Goal: Information Seeking & Learning: Learn about a topic

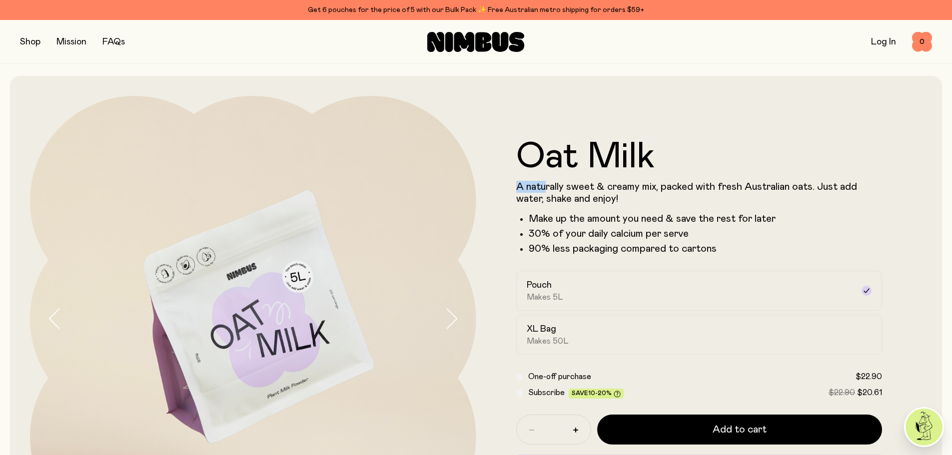
click at [648, 167] on div "Oat Milk A naturally sweet & creamy mix, packed with fresh Australian oats. Jus…" at bounding box center [699, 197] width 366 height 116
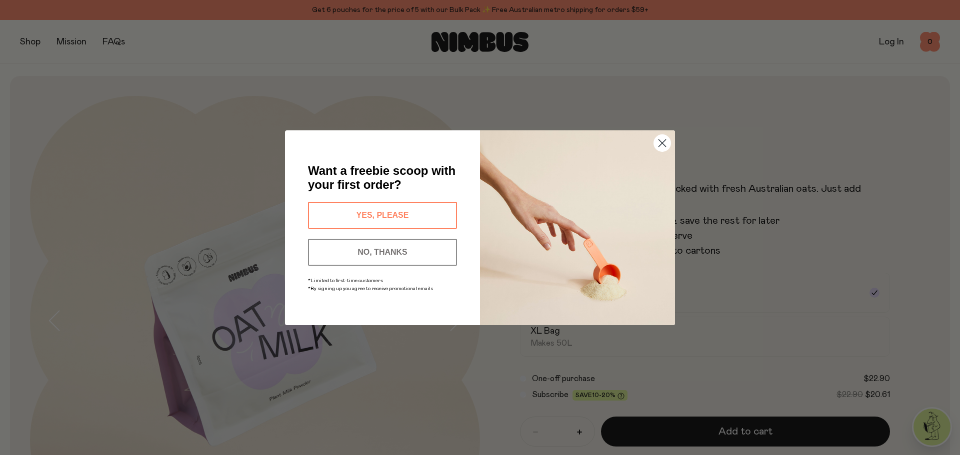
click at [660, 141] on icon "Close dialog" at bounding box center [662, 142] width 7 height 7
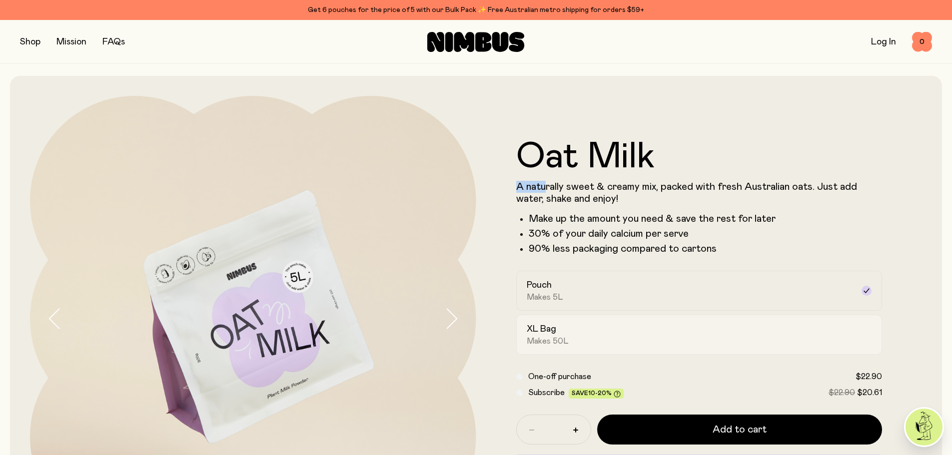
click at [849, 329] on div "XL Bag Makes 50L" at bounding box center [690, 334] width 327 height 23
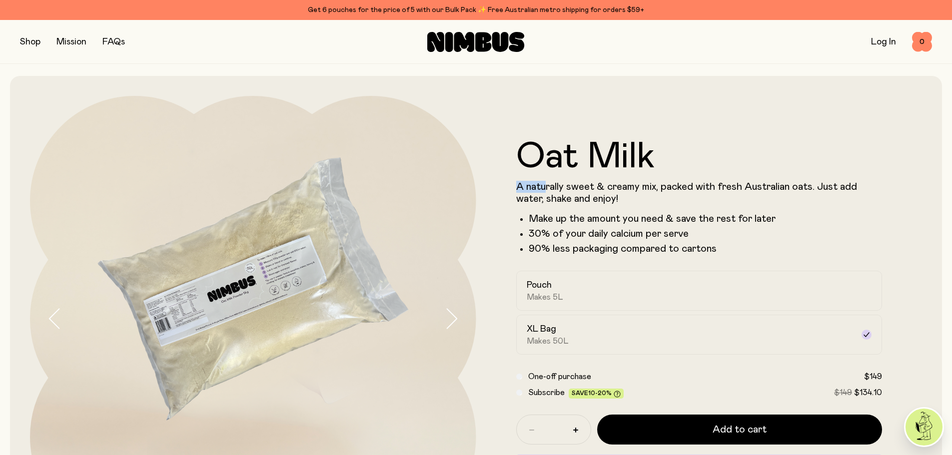
click at [28, 40] on button "button" at bounding box center [30, 42] width 20 height 14
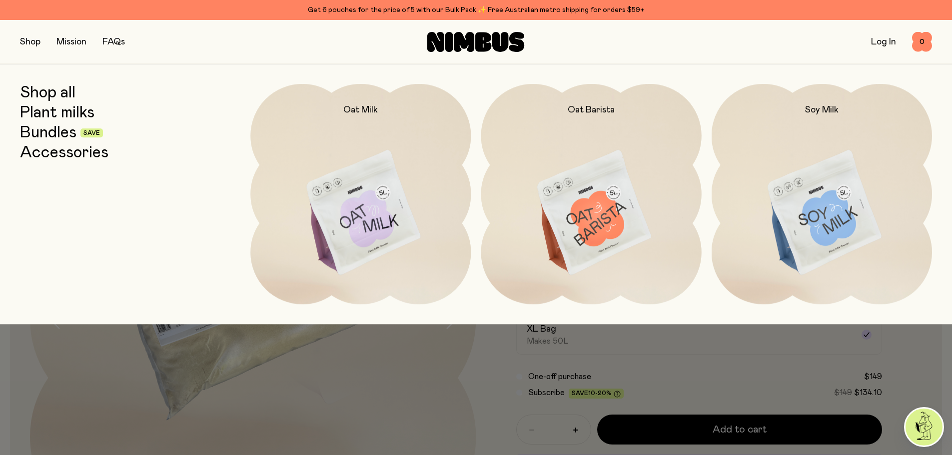
click at [71, 115] on link "Plant milks" at bounding box center [57, 113] width 74 height 18
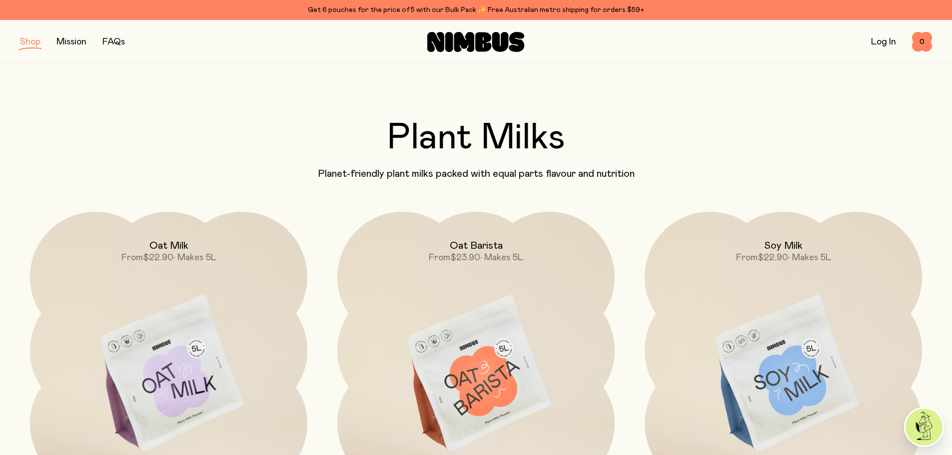
click at [31, 38] on button "button" at bounding box center [30, 42] width 20 height 14
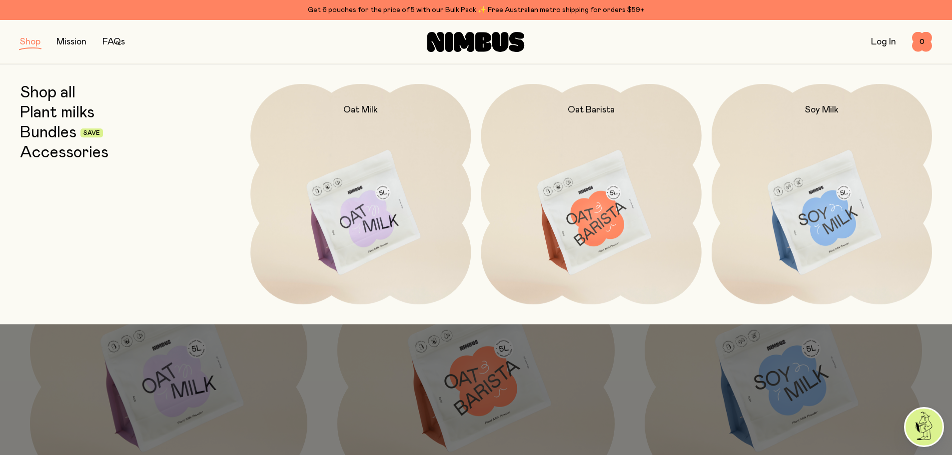
click at [47, 133] on link "Bundles" at bounding box center [48, 133] width 56 height 18
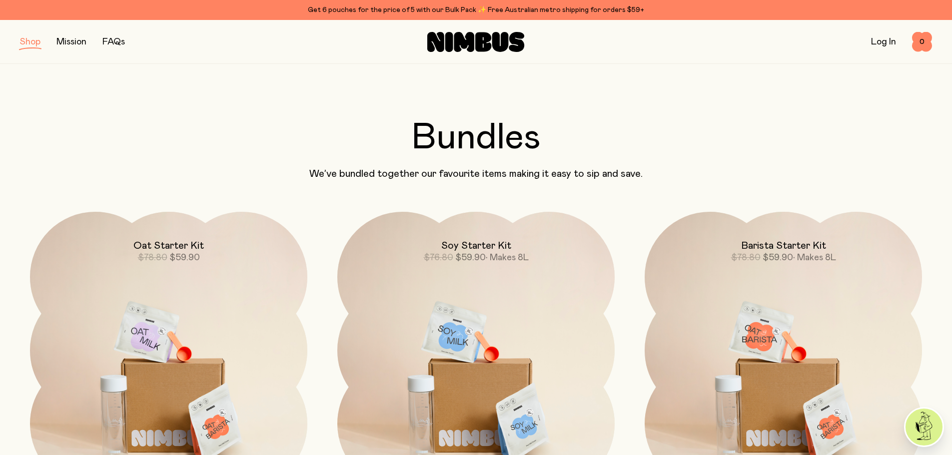
click at [29, 40] on button "button" at bounding box center [30, 42] width 20 height 14
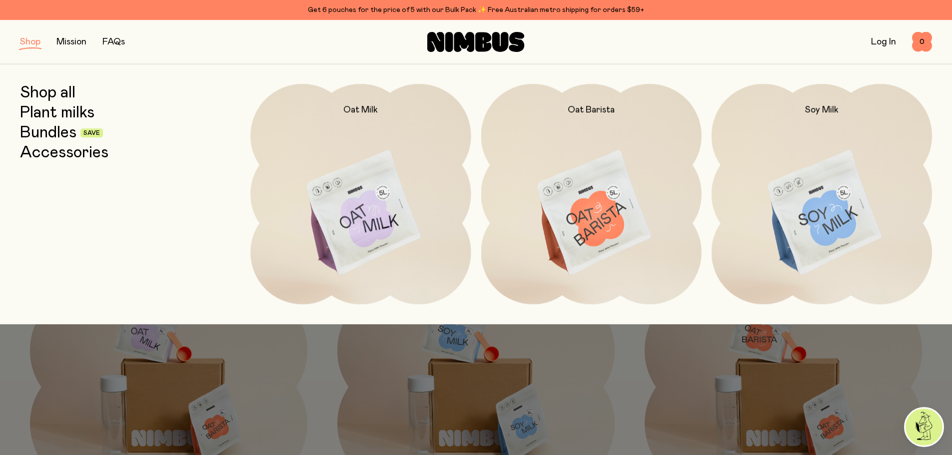
click at [56, 92] on link "Shop all" at bounding box center [47, 93] width 55 height 18
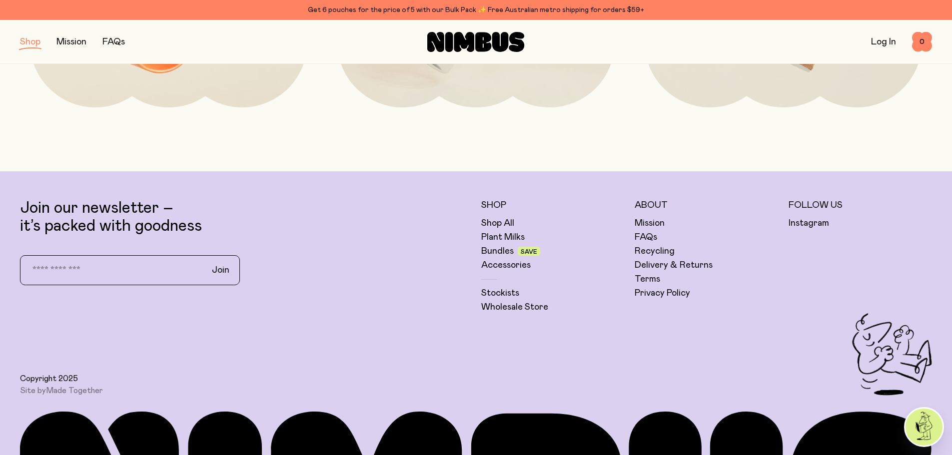
scroll to position [2150, 0]
click at [492, 294] on link "Stockists" at bounding box center [500, 293] width 38 height 12
click at [508, 234] on link "Plant Milks" at bounding box center [502, 237] width 43 height 12
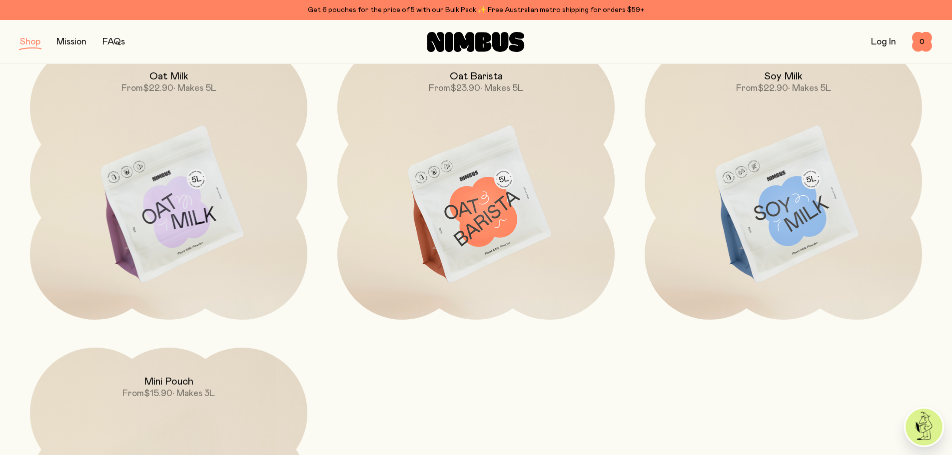
scroll to position [150, 0]
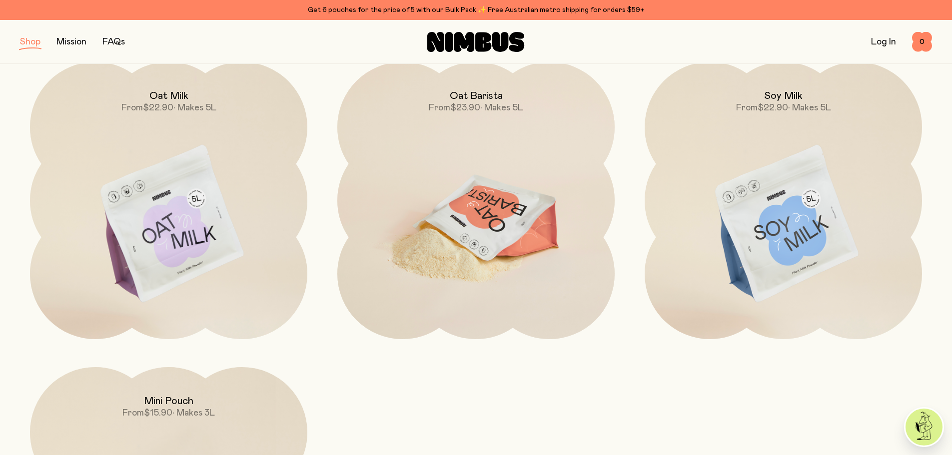
click at [470, 218] on img at bounding box center [475, 225] width 277 height 326
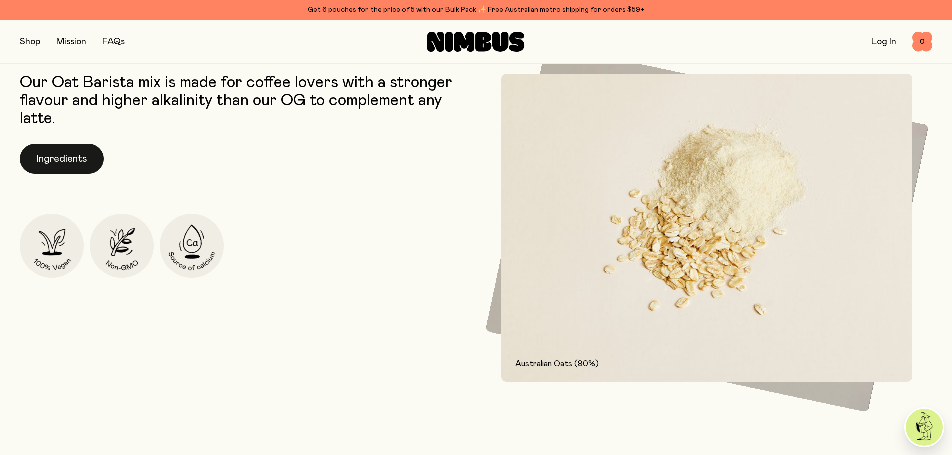
scroll to position [550, 0]
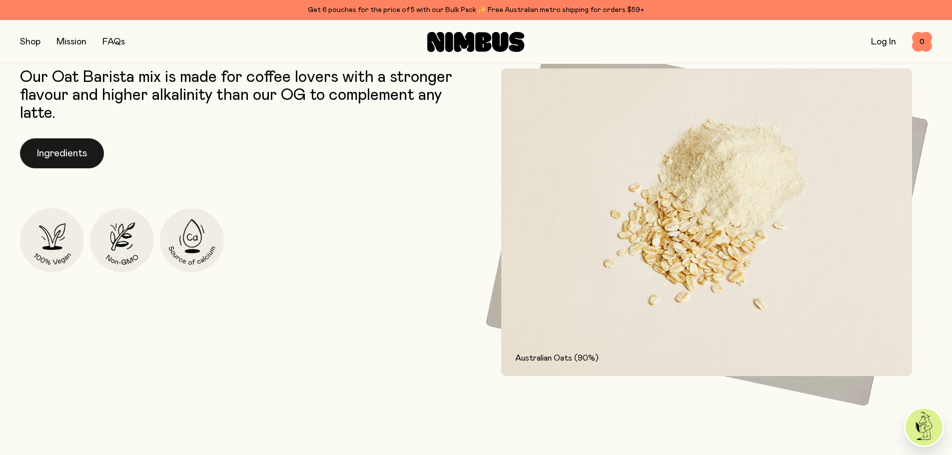
click at [49, 149] on button "Ingredients" at bounding box center [62, 153] width 84 height 30
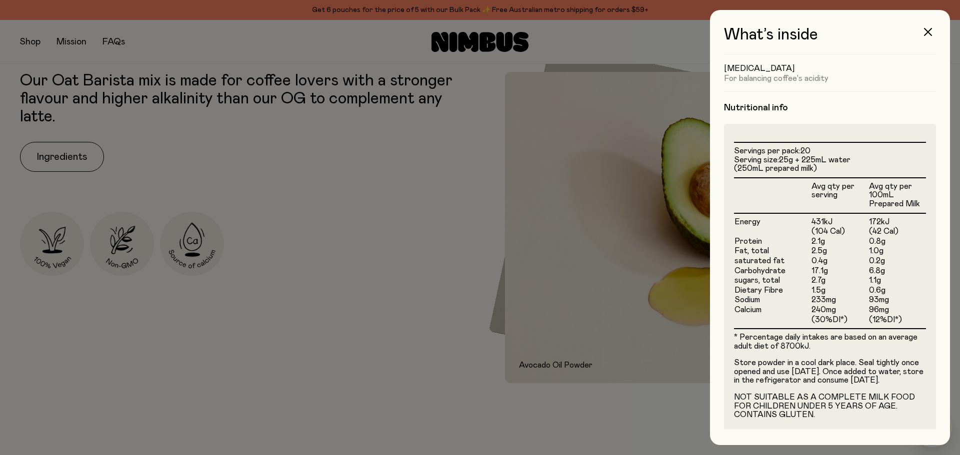
scroll to position [237, 0]
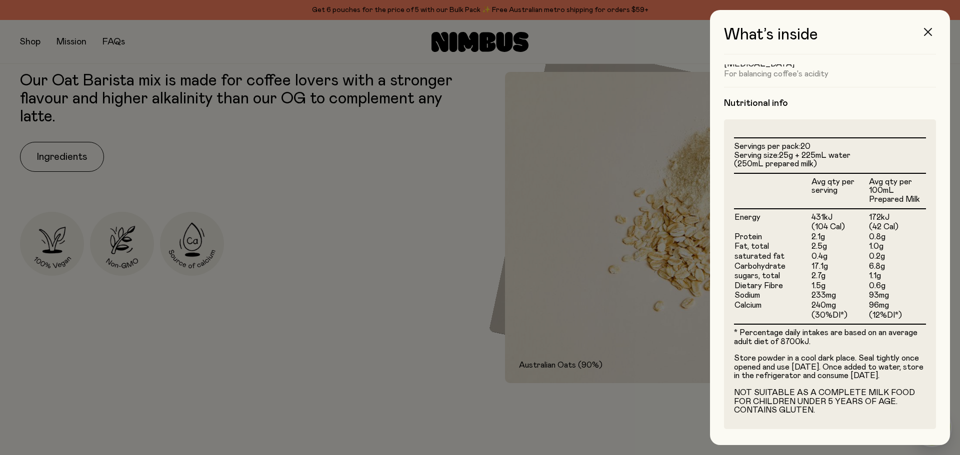
click at [925, 35] on icon "button" at bounding box center [928, 32] width 8 height 8
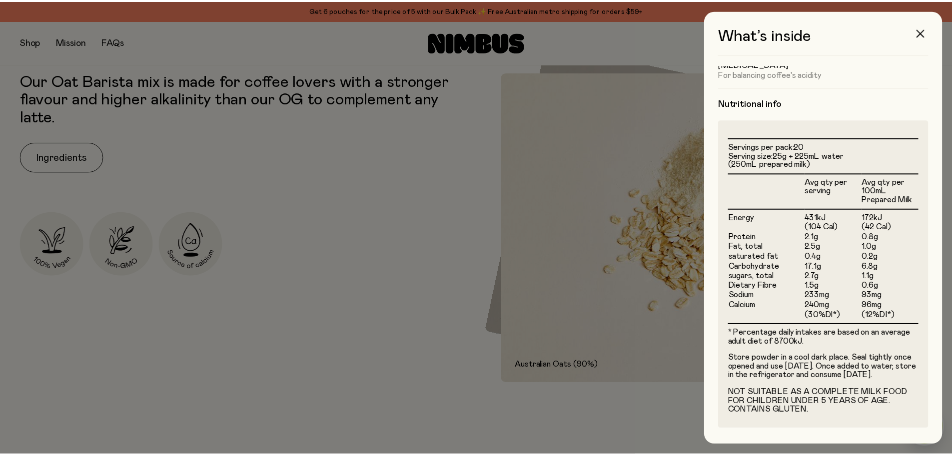
scroll to position [550, 0]
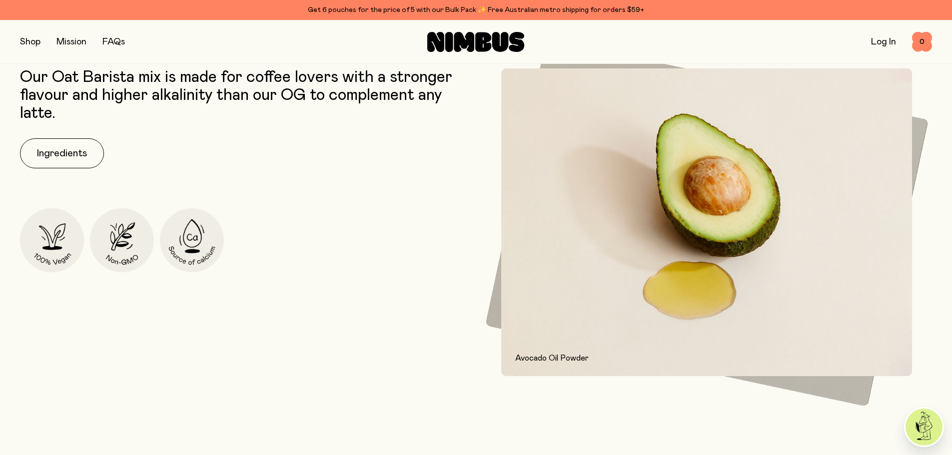
click at [119, 42] on link "FAQs" at bounding box center [113, 41] width 22 height 9
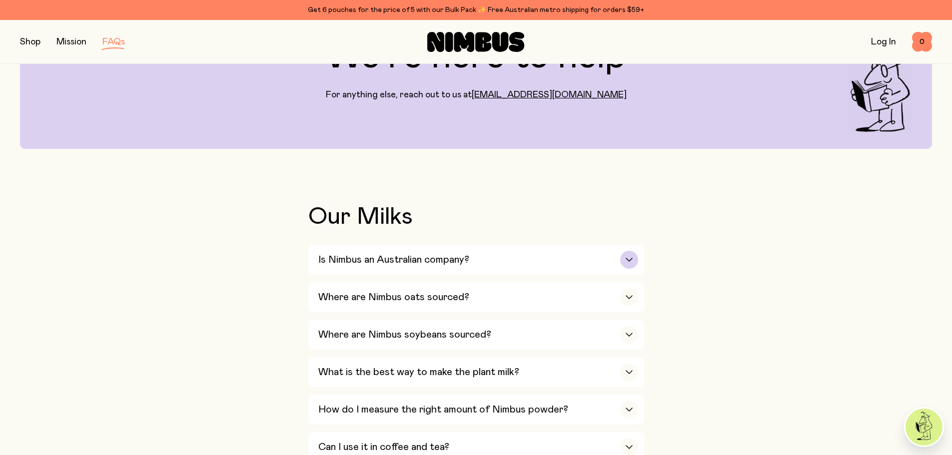
scroll to position [100, 0]
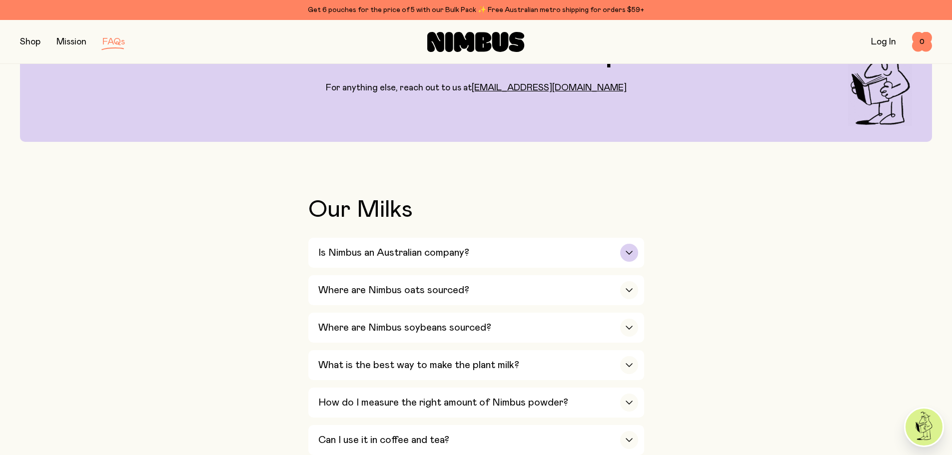
click at [355, 252] on h3 "Is Nimbus an Australian company?" at bounding box center [393, 253] width 151 height 12
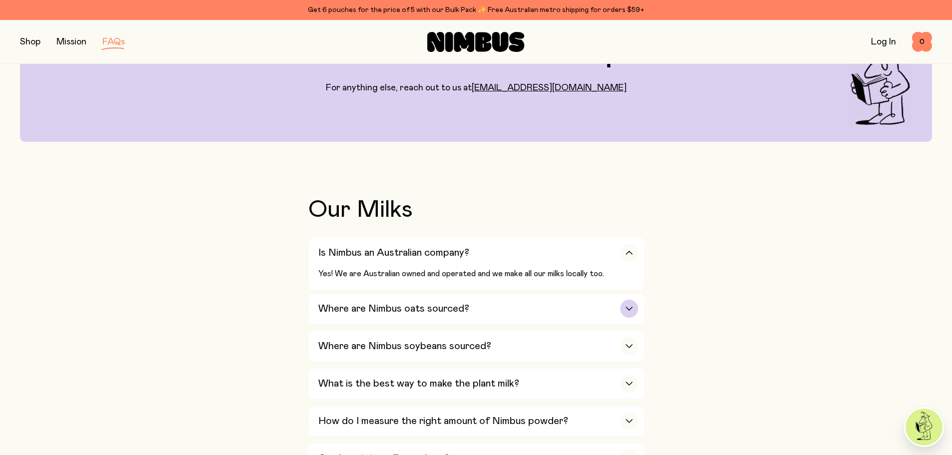
click at [617, 305] on div "Where are Nimbus oats sourced?" at bounding box center [478, 309] width 320 height 30
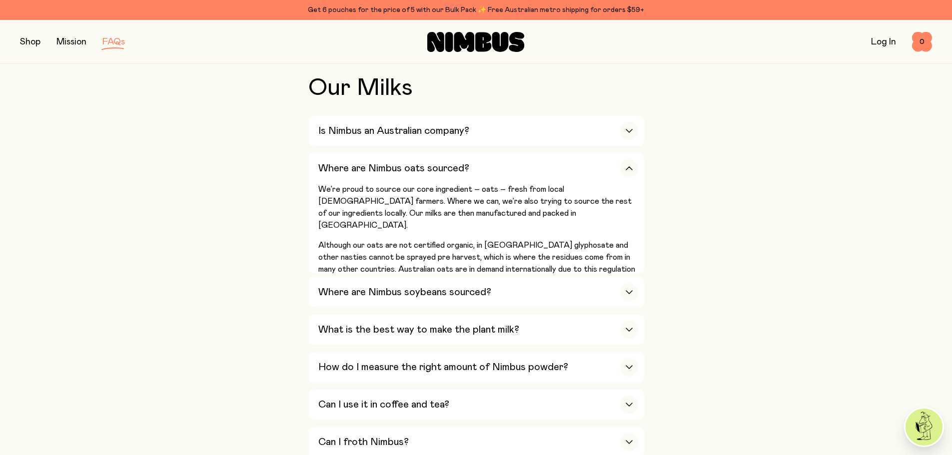
scroll to position [250, 0]
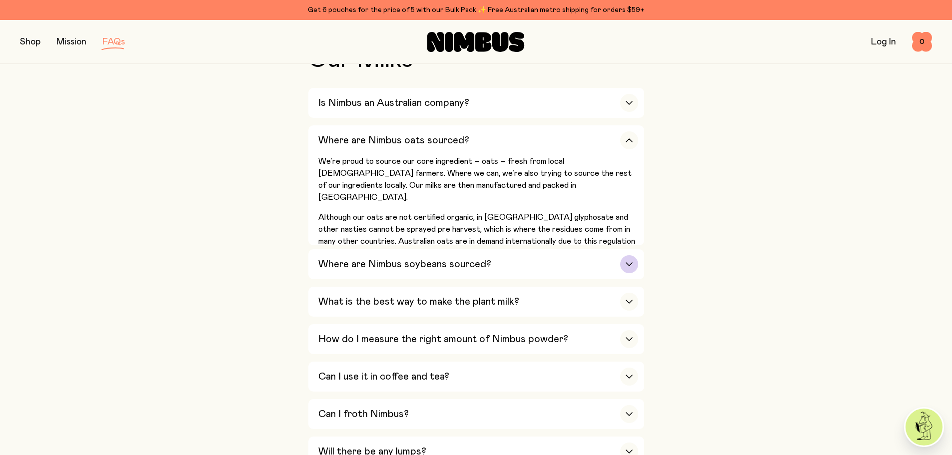
click at [573, 266] on div "Where are Nimbus soybeans sourced?" at bounding box center [478, 264] width 320 height 30
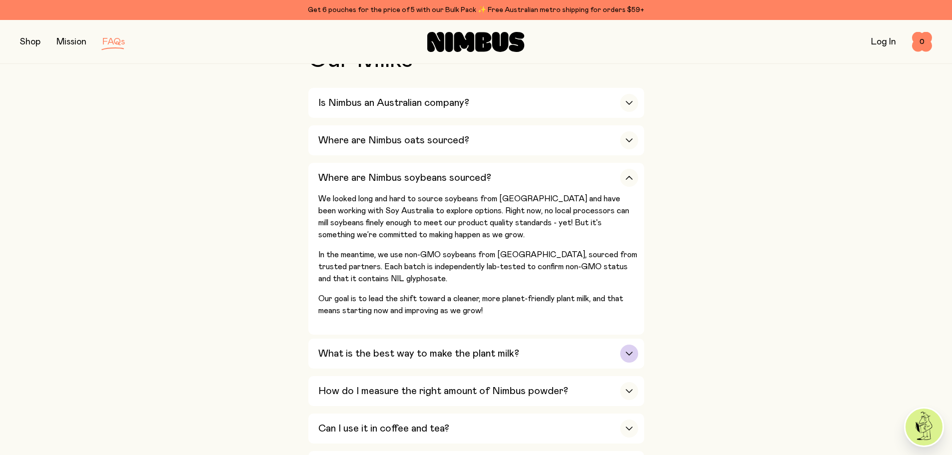
scroll to position [300, 0]
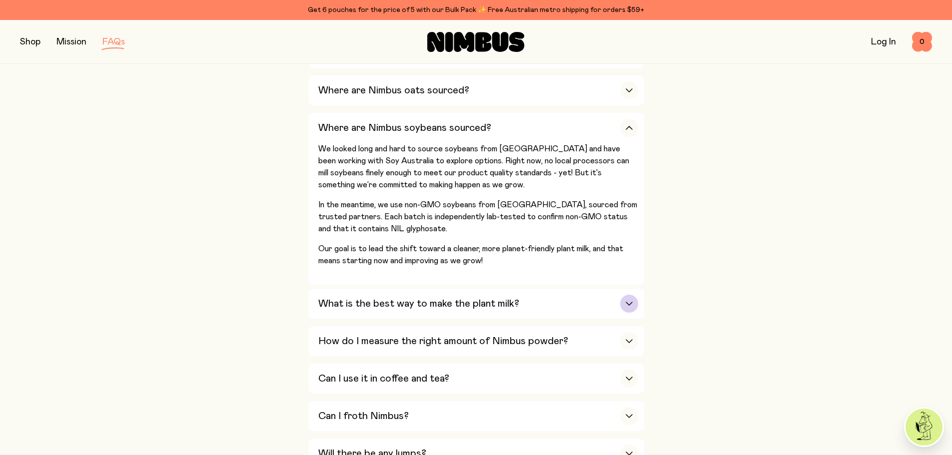
click at [632, 302] on icon "button" at bounding box center [629, 303] width 6 height 3
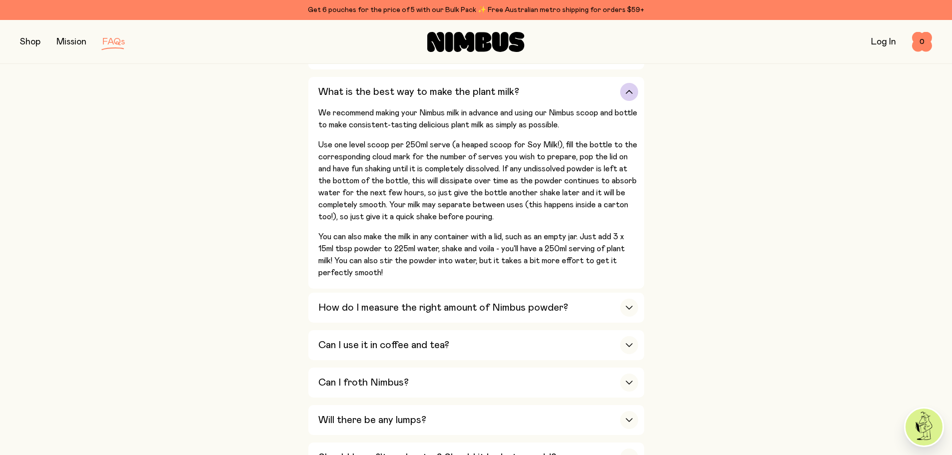
scroll to position [400, 0]
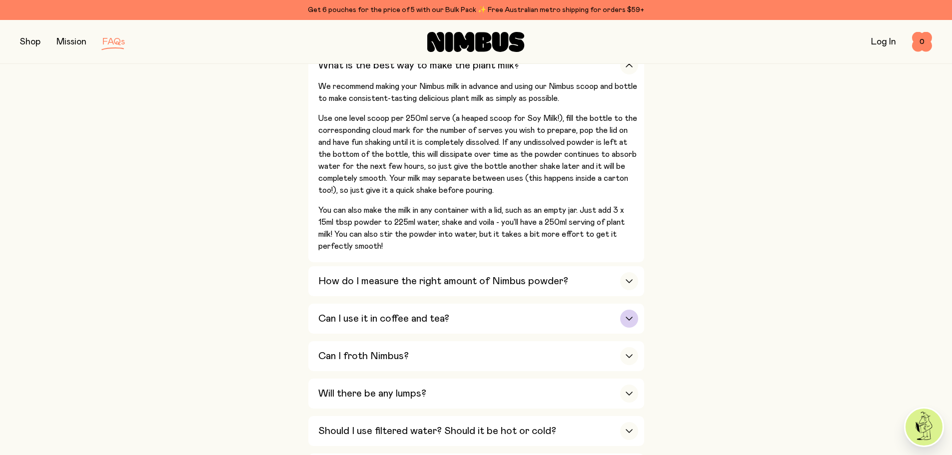
click at [516, 309] on div "Can I use it in coffee and tea?" at bounding box center [478, 319] width 320 height 30
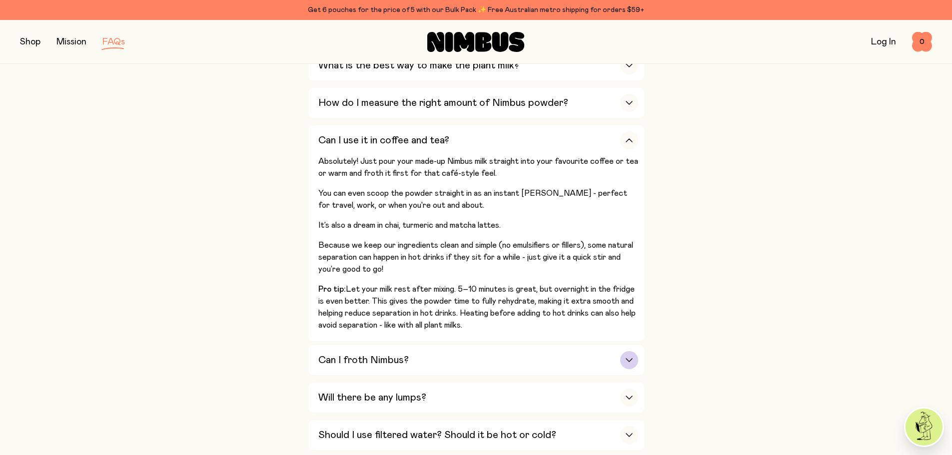
click at [499, 355] on div "Can I froth Nimbus?" at bounding box center [478, 360] width 320 height 30
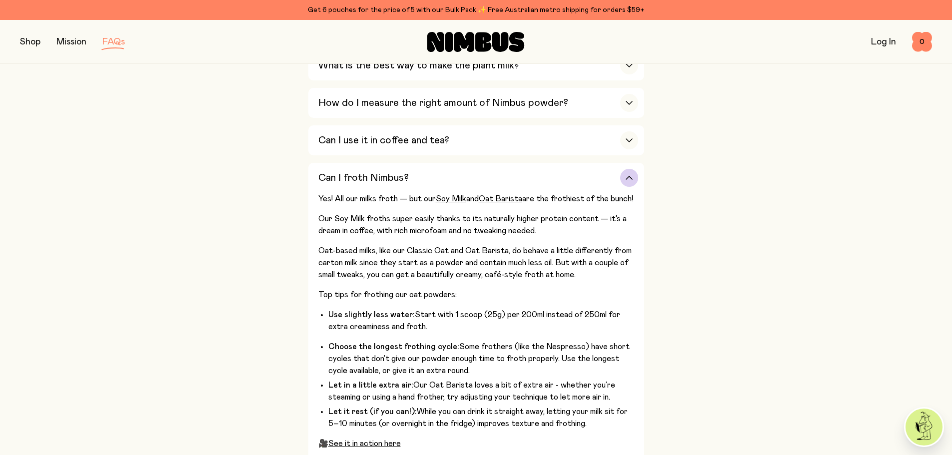
drag, startPoint x: 457, startPoint y: 227, endPoint x: 534, endPoint y: 232, distance: 76.6
click at [534, 232] on p "Our Soy Milk froths super easily thanks to its naturally higher protein content…" at bounding box center [478, 225] width 320 height 24
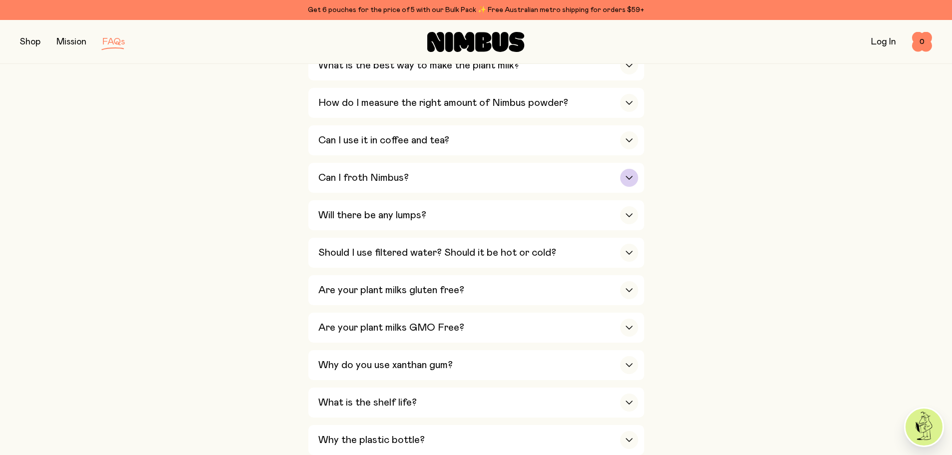
click at [552, 174] on div "Can I froth Nimbus?" at bounding box center [478, 178] width 320 height 30
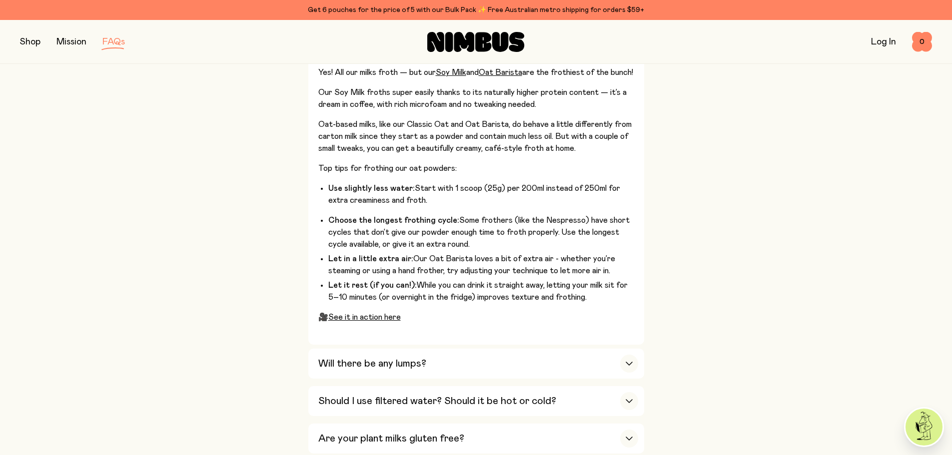
scroll to position [550, 0]
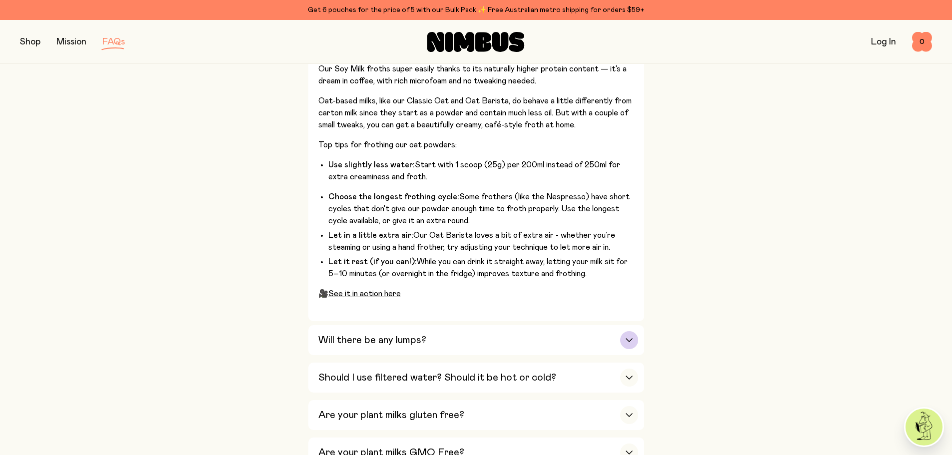
click at [618, 337] on div "Will there be any lumps?" at bounding box center [478, 340] width 320 height 30
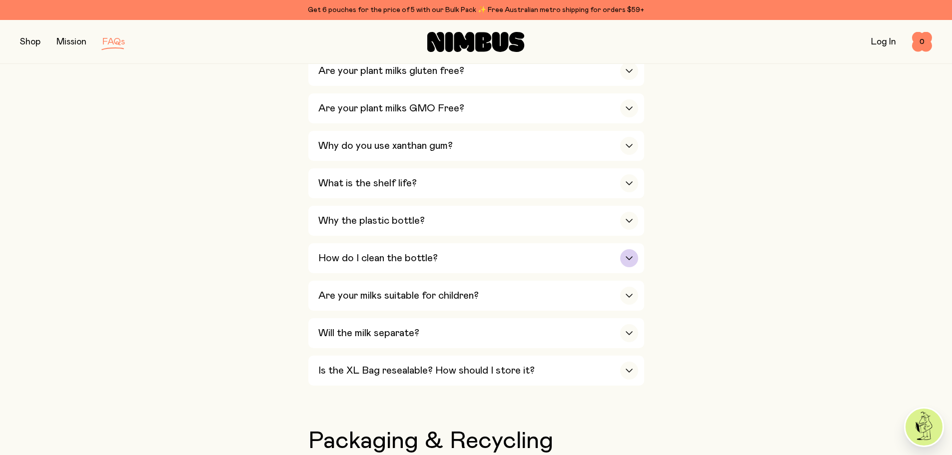
scroll to position [900, 0]
